Goal: Task Accomplishment & Management: Use online tool/utility

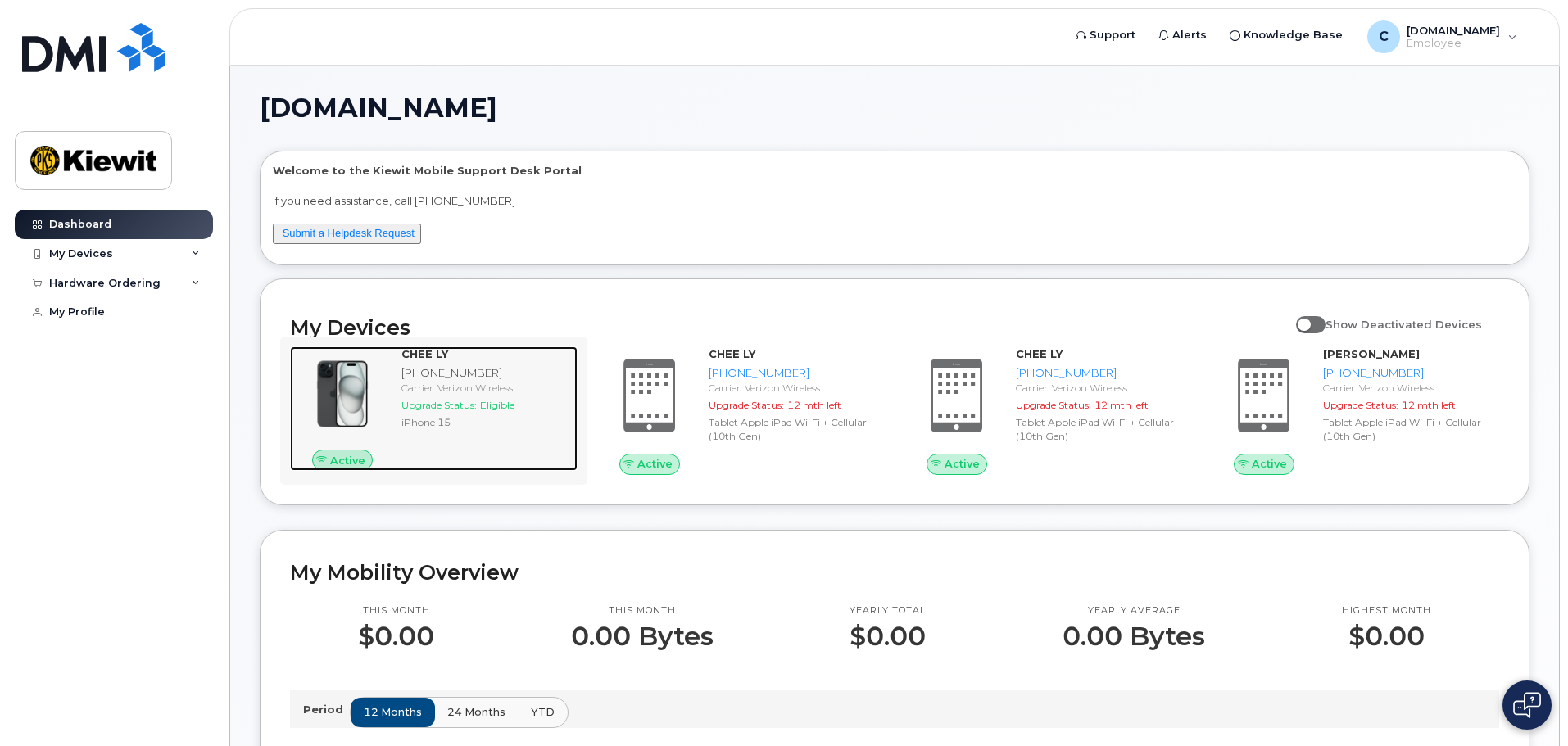
click at [456, 406] on span "Upgrade Status:" at bounding box center [439, 405] width 75 height 12
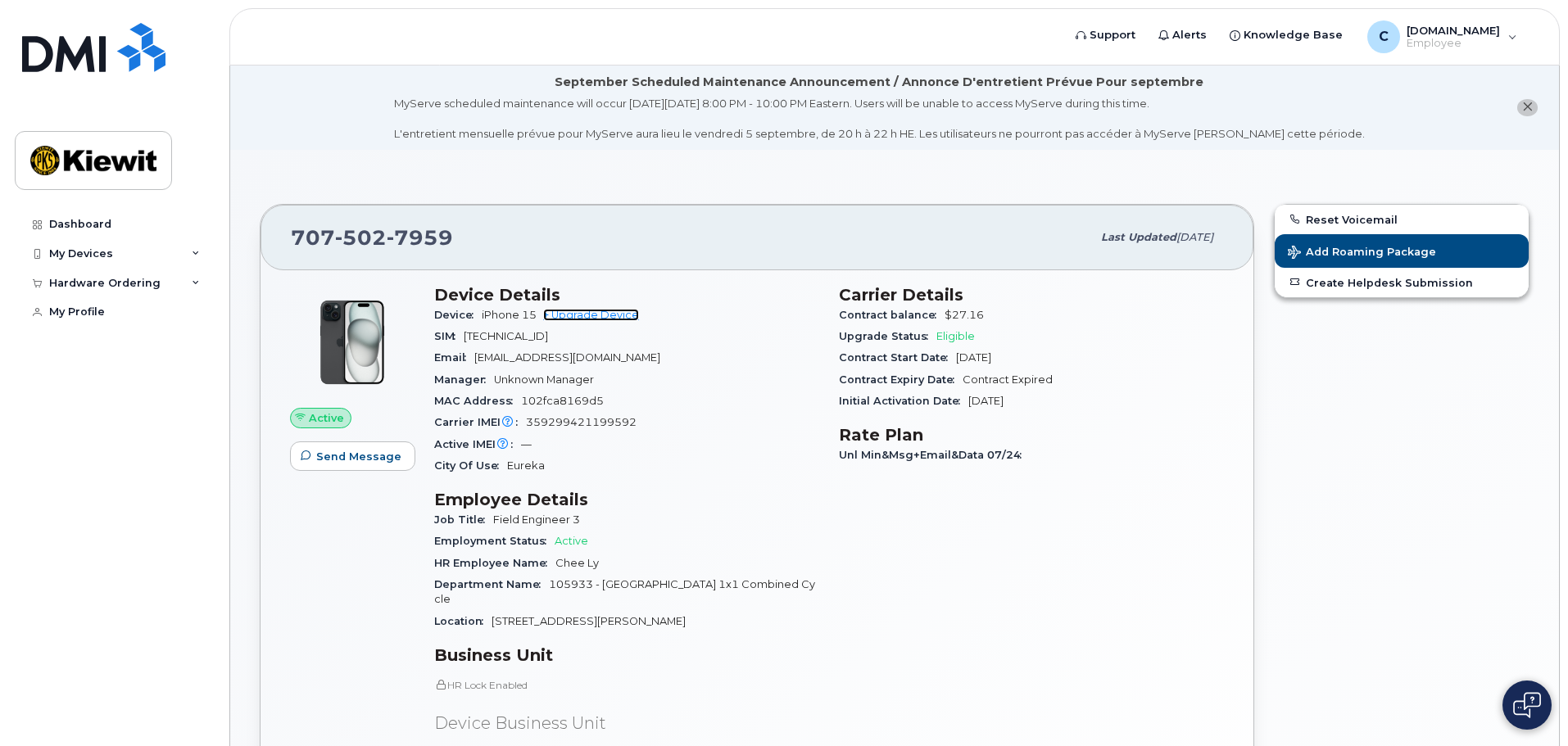
click at [615, 315] on link "+ Upgrade Device" at bounding box center [591, 315] width 96 height 12
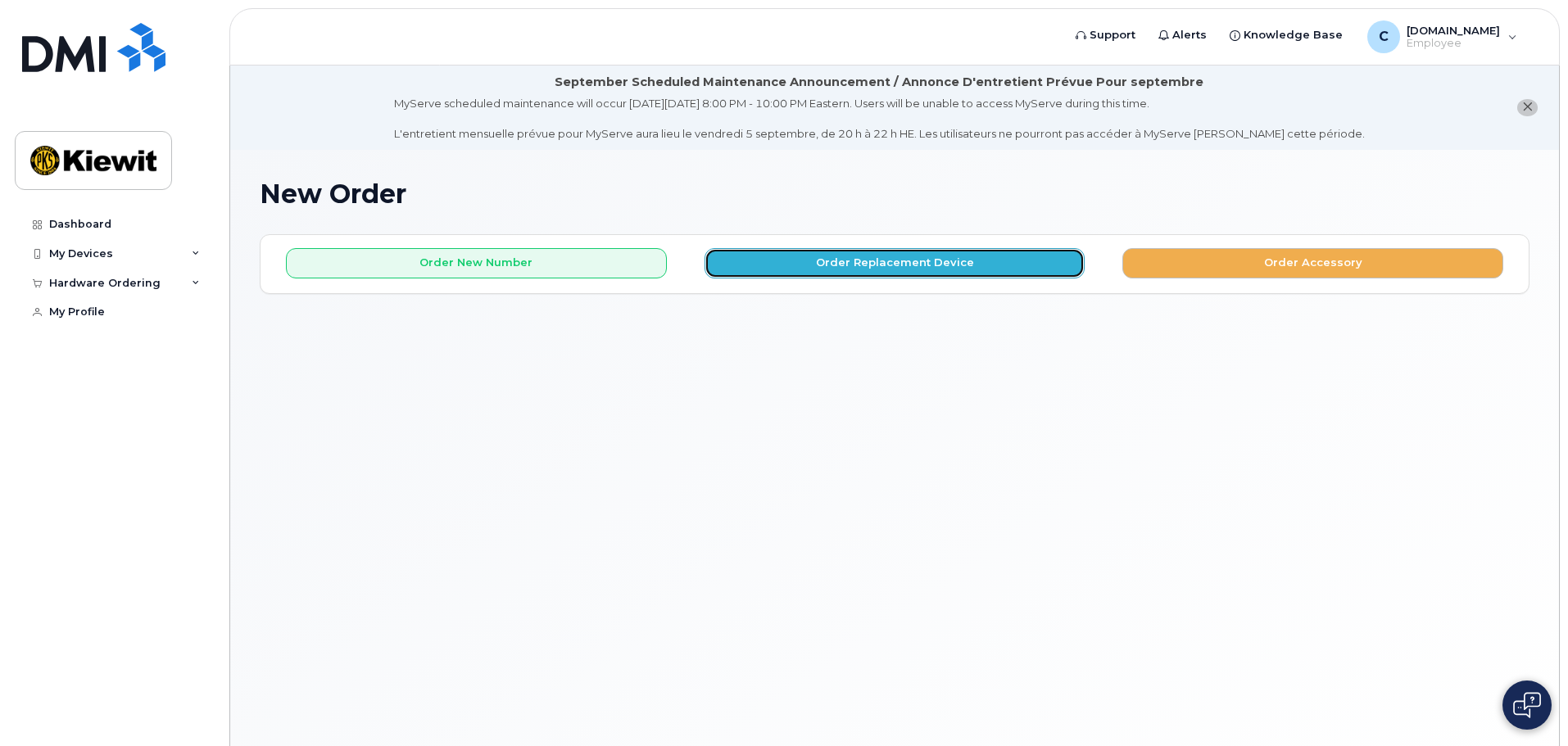
click at [901, 276] on button "Order Replacement Device" at bounding box center [894, 263] width 381 height 30
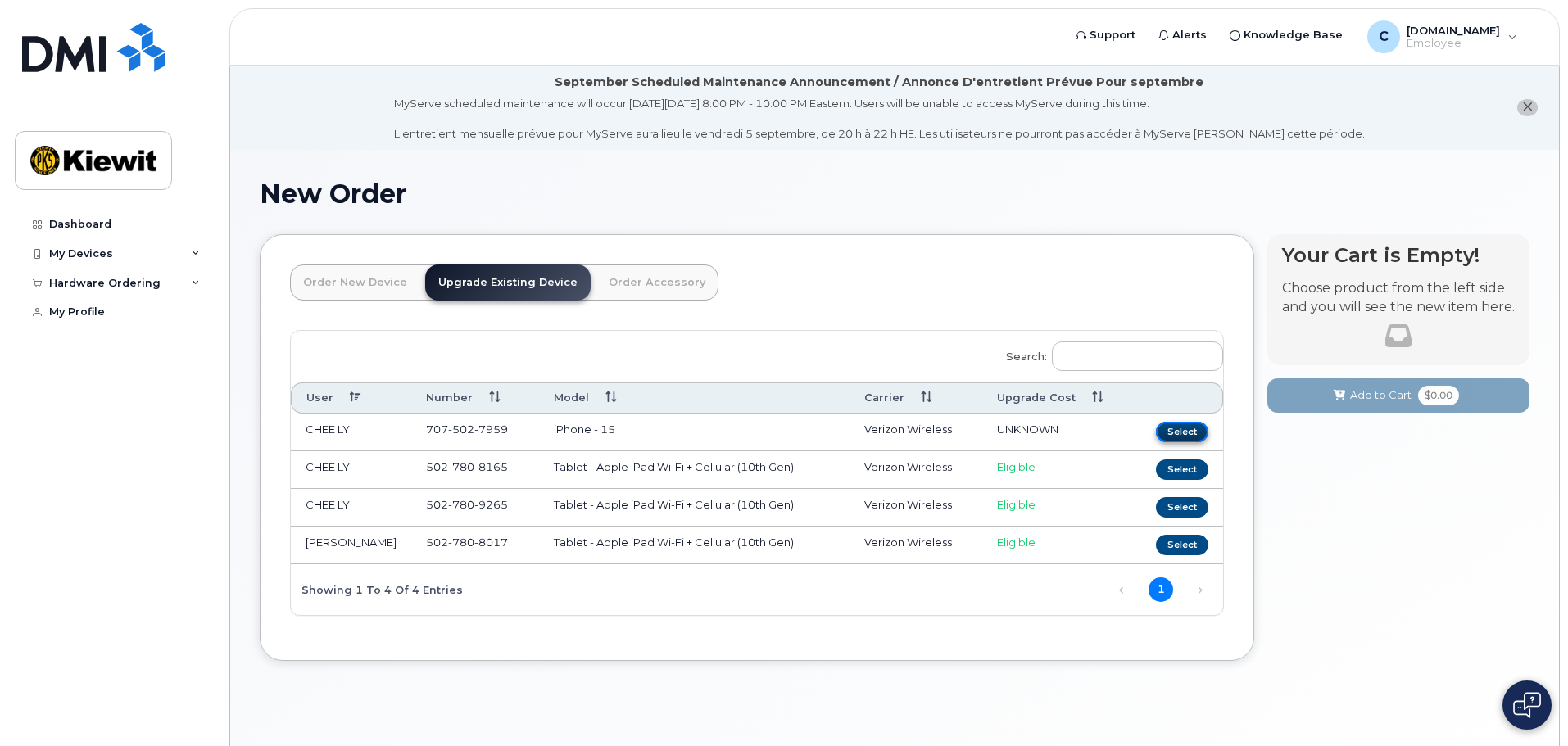
click at [1169, 431] on button "Select" at bounding box center [1181, 432] width 52 height 21
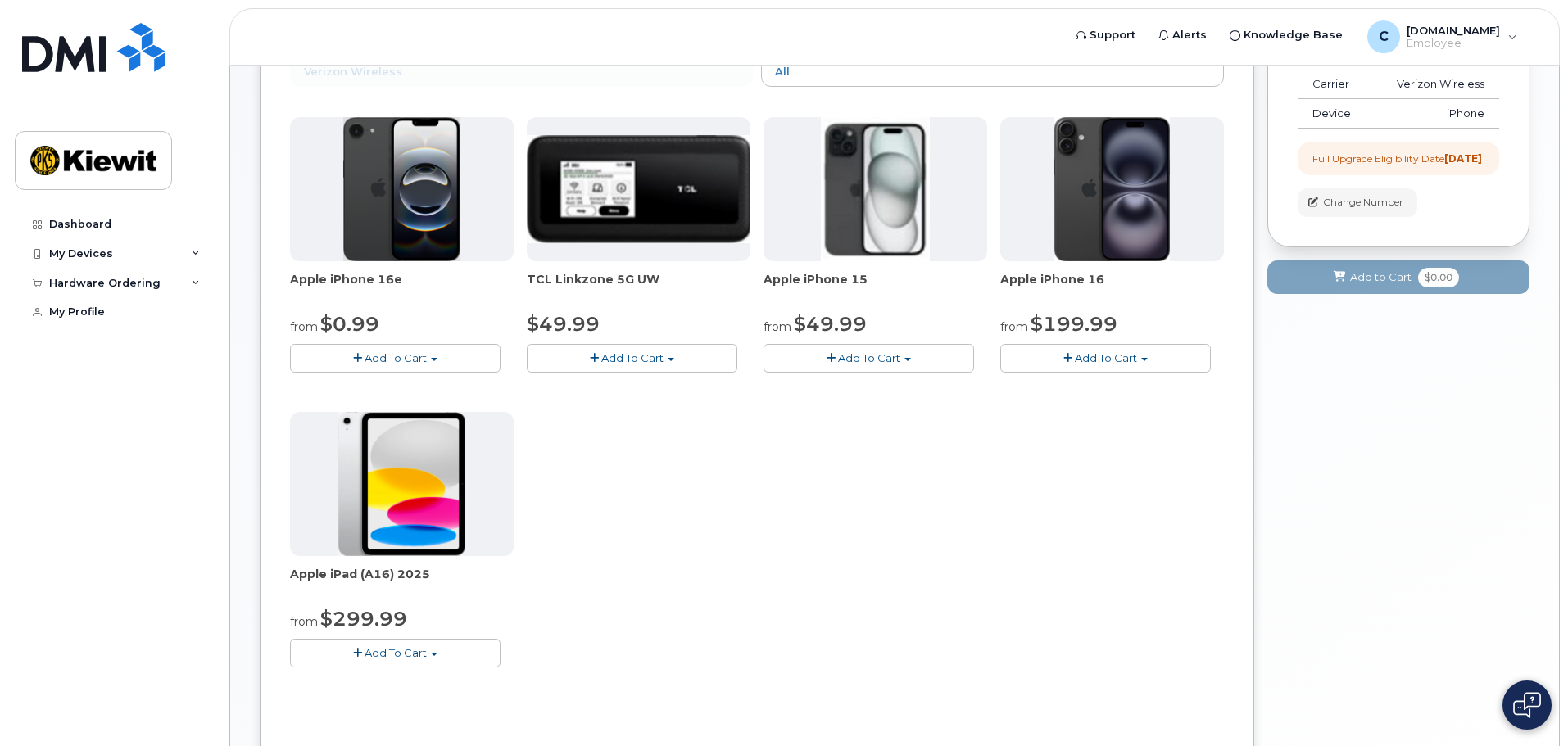
scroll to position [246, 0]
